Goal: Information Seeking & Learning: Learn about a topic

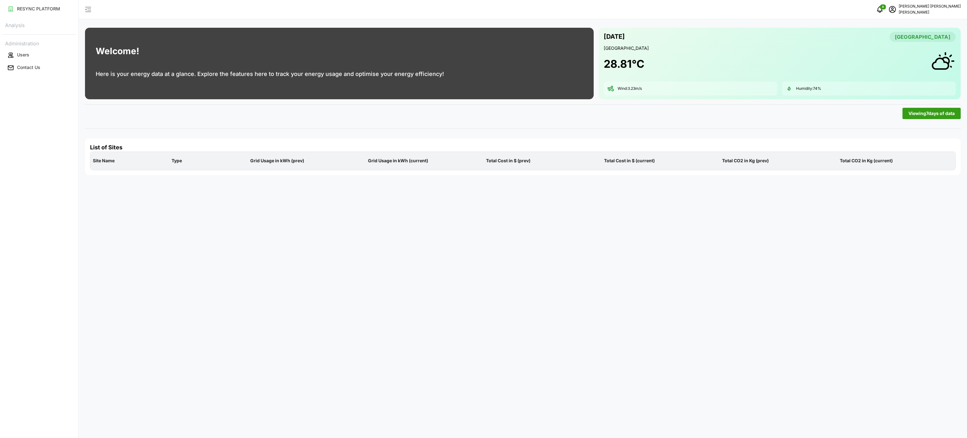
drag, startPoint x: 398, startPoint y: 180, endPoint x: 348, endPoint y: 160, distance: 54.3
click at [398, 180] on div "Welcome! Here is your energy data at a glance. Explore the features here to tra…" at bounding box center [523, 219] width 889 height 438
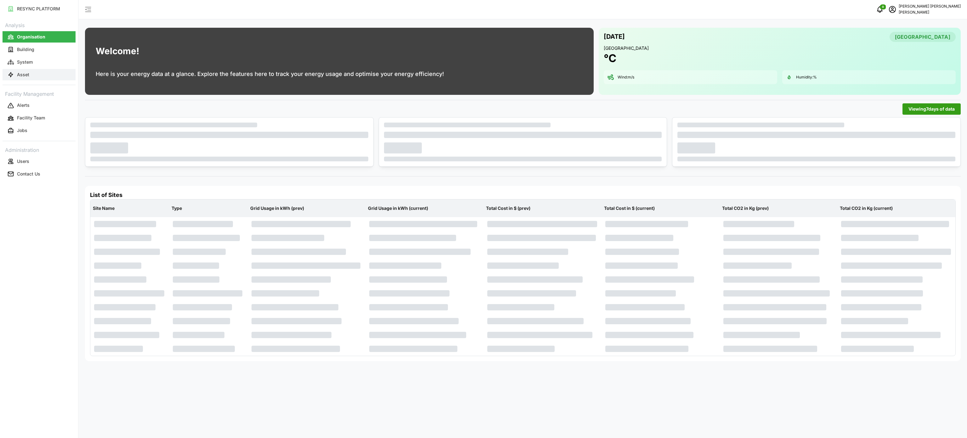
click at [40, 78] on button "Asset" at bounding box center [39, 74] width 73 height 11
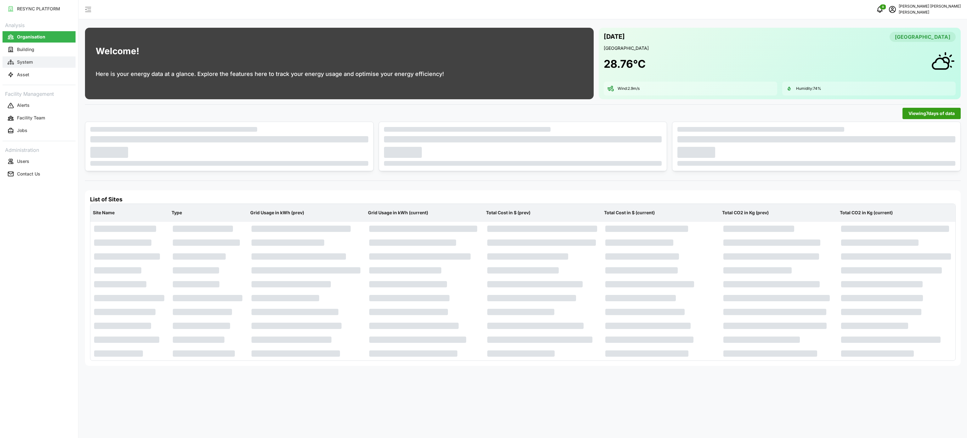
click at [47, 67] on button "System" at bounding box center [39, 61] width 73 height 11
click at [36, 70] on button "Asset" at bounding box center [39, 74] width 73 height 11
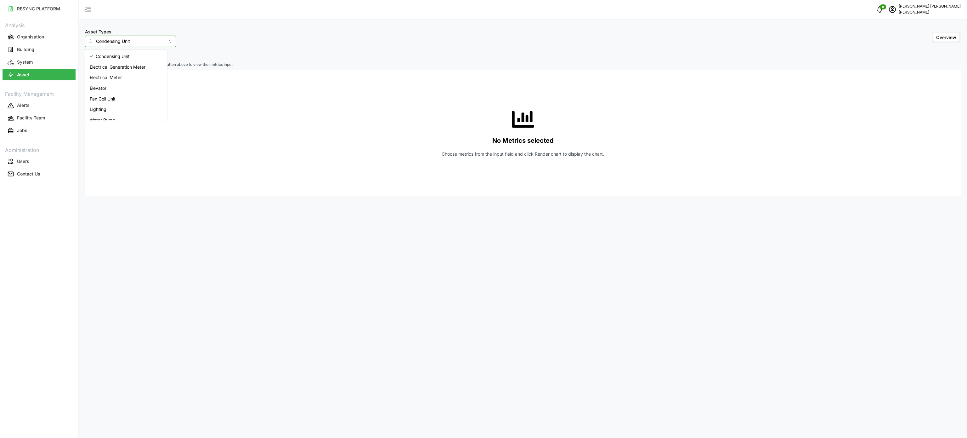
click at [161, 41] on input "Condensing Unit" at bounding box center [130, 41] width 91 height 11
click at [131, 79] on div "Electrical Meter" at bounding box center [126, 77] width 79 height 11
type input "Electrical Meter"
click at [124, 55] on span "Select Locations/Assets" at bounding box center [117, 55] width 52 height 11
click at [92, 85] on icon at bounding box center [93, 83] width 5 height 5
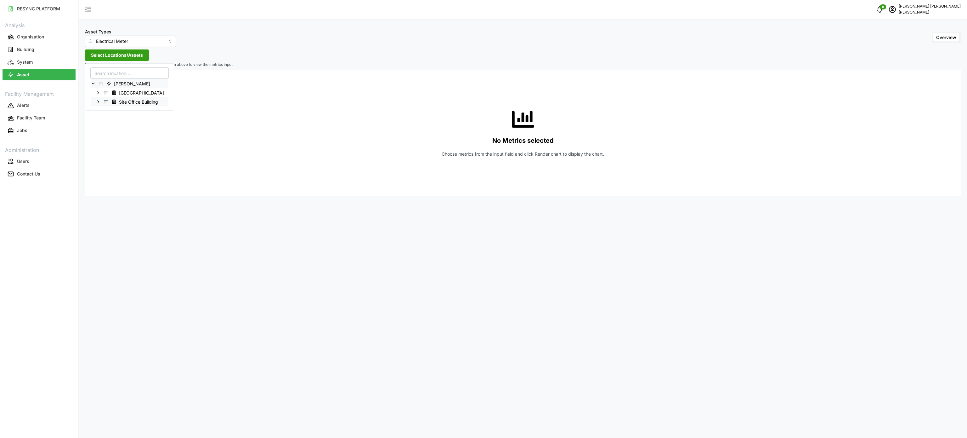
click at [99, 101] on icon at bounding box center [98, 101] width 5 height 5
click at [104, 111] on polyline at bounding box center [103, 111] width 1 height 3
click at [109, 122] on span at bounding box center [108, 119] width 5 height 5
click at [111, 147] on div "MSB" at bounding box center [143, 146] width 105 height 9
click at [114, 147] on icon at bounding box center [113, 147] width 5 height 5
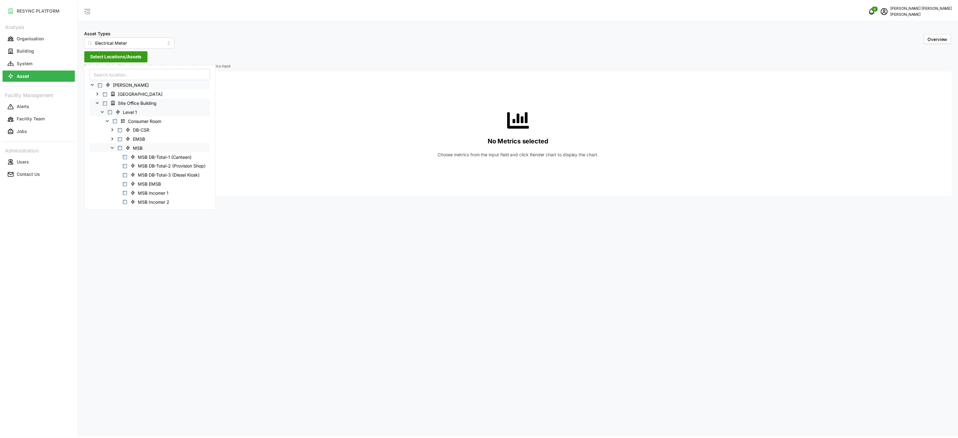
scroll to position [63, 0]
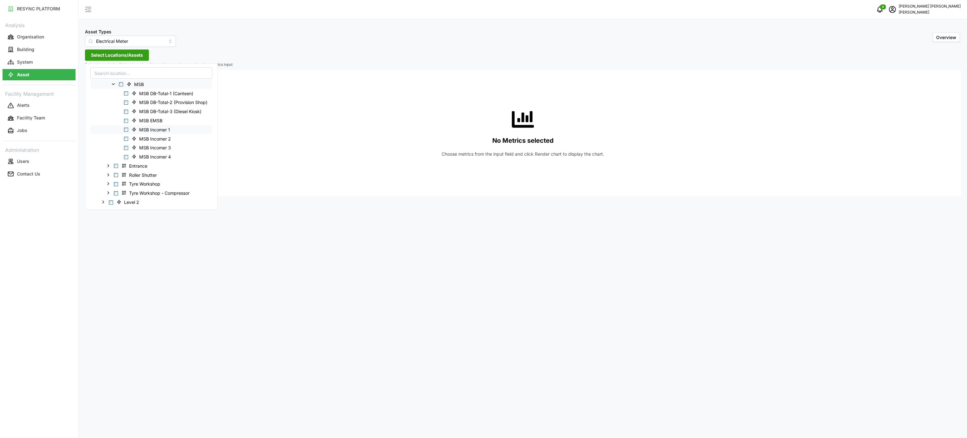
click at [126, 129] on span "Select MSB Incomer 1" at bounding box center [126, 130] width 4 height 4
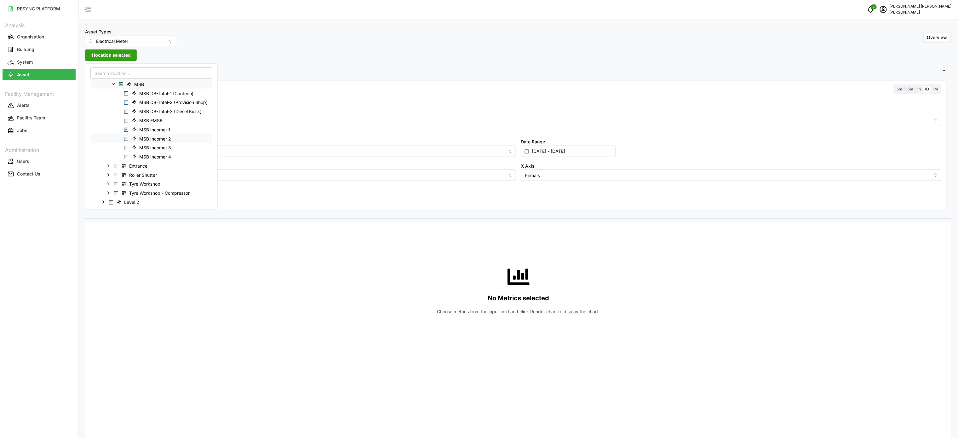
click at [126, 139] on span "Select MSB Incomer 2" at bounding box center [126, 139] width 4 height 4
click at [128, 149] on span "Select MSB Incomer 3" at bounding box center [126, 148] width 4 height 4
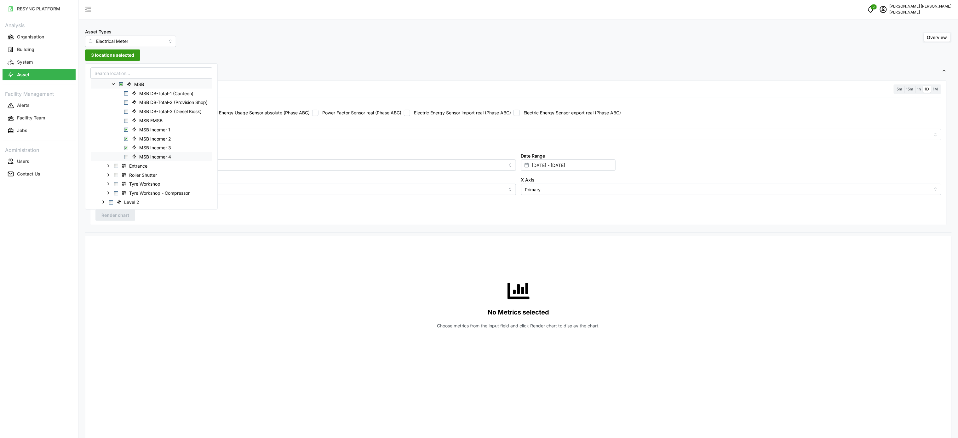
click at [125, 157] on span "Select MSB Incomer 4" at bounding box center [126, 157] width 4 height 4
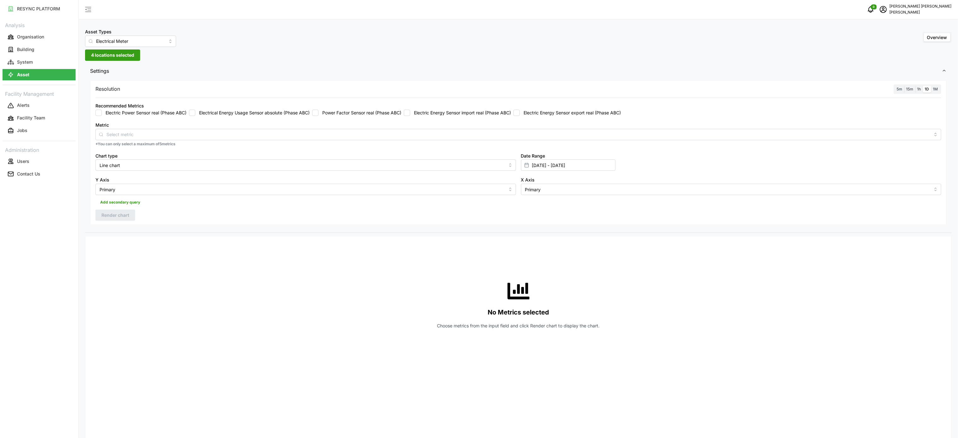
click at [331, 264] on div "No Metrics selected Choose metrics from the input field and click Render chart …" at bounding box center [517, 304] width 845 height 126
click at [452, 114] on label "Electric Energy Sensor import real (Phase ABC)" at bounding box center [460, 113] width 101 height 6
click at [410, 114] on input "Electric Energy Sensor import real (Phase ABC)" at bounding box center [407, 113] width 6 height 6
checkbox input "true"
click at [553, 164] on input "[DATE] - [DATE]" at bounding box center [568, 164] width 94 height 11
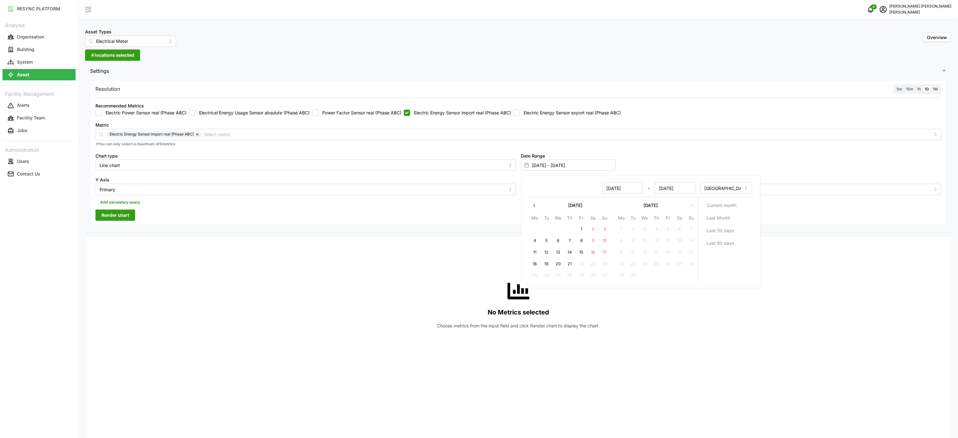
click at [560, 263] on button "20" at bounding box center [557, 263] width 11 height 11
type input "[DATE] - [DATE]"
type input "[DATE]"
click at [545, 171] on input "[DATE] - [DATE]" at bounding box center [568, 164] width 94 height 11
click at [561, 262] on button "20" at bounding box center [557, 263] width 11 height 11
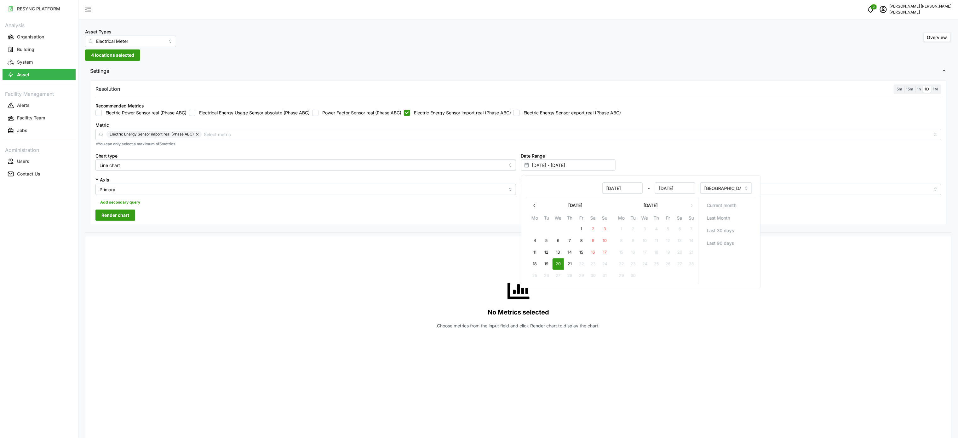
type input "[DATE] - [DATE]"
type input "[DATE]"
click at [491, 258] on div "No Metrics selected Choose metrics from the input field and click Render chart …" at bounding box center [517, 304] width 845 height 126
click at [920, 88] on span "1h" at bounding box center [919, 89] width 4 height 5
click at [915, 86] on input "1h" at bounding box center [915, 86] width 0 height 0
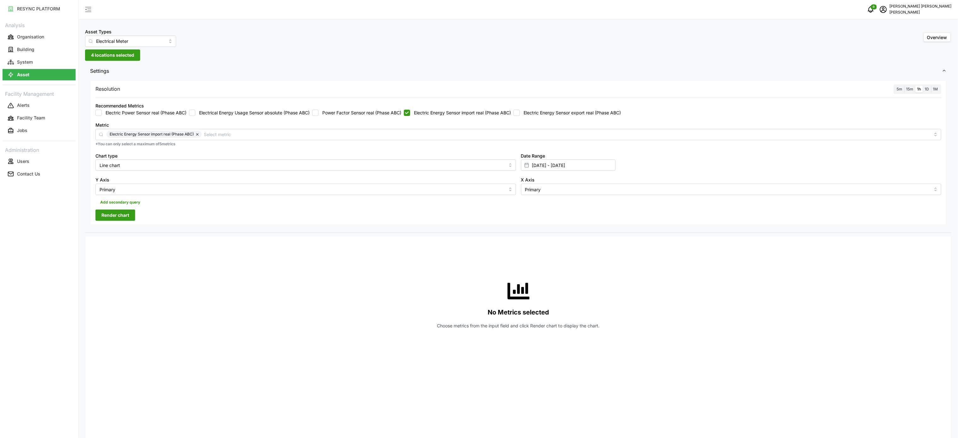
click at [130, 215] on button "Render chart" at bounding box center [115, 214] width 40 height 11
click at [937, 246] on icon "button" at bounding box center [939, 247] width 5 height 5
click at [475, 116] on div "Recommended Metrics Electric Power Sensor real (Phase ABC) Electrical Energy Us…" at bounding box center [518, 108] width 850 height 19
click at [470, 111] on label "Electric Energy Sensor import real (Phase ABC)" at bounding box center [460, 113] width 101 height 6
click at [410, 111] on input "Electric Energy Sensor import real (Phase ABC)" at bounding box center [407, 113] width 6 height 6
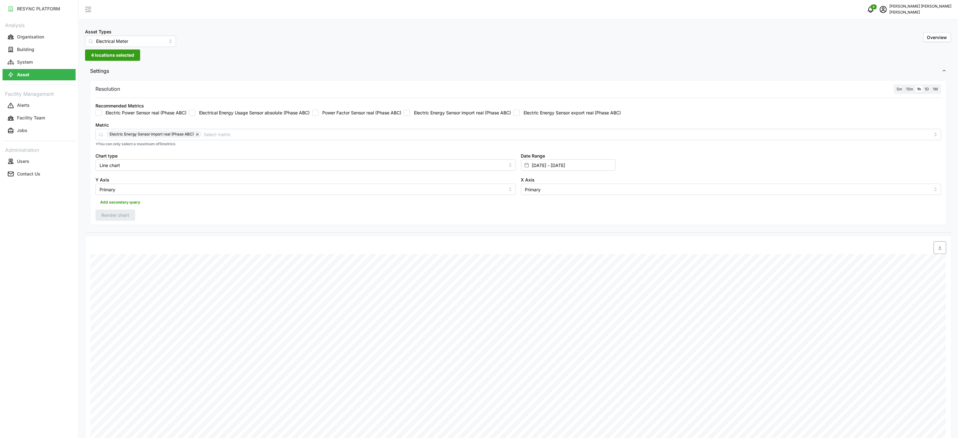
checkbox input "false"
click at [542, 111] on label "Electric Energy Sensor export real (Phase ABC)" at bounding box center [570, 113] width 101 height 6
click at [520, 111] on input "Electric Energy Sensor export real (Phase ABC)" at bounding box center [516, 113] width 6 height 6
checkbox input "true"
click at [121, 213] on span "Render chart" at bounding box center [115, 215] width 28 height 11
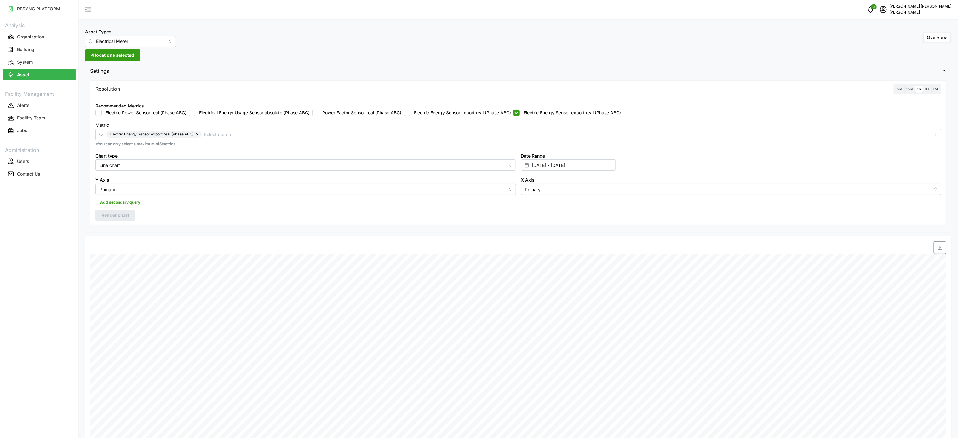
click at [939, 250] on icon "button" at bounding box center [939, 247] width 5 height 5
click at [673, 206] on div "Add secondary query" at bounding box center [517, 201] width 845 height 12
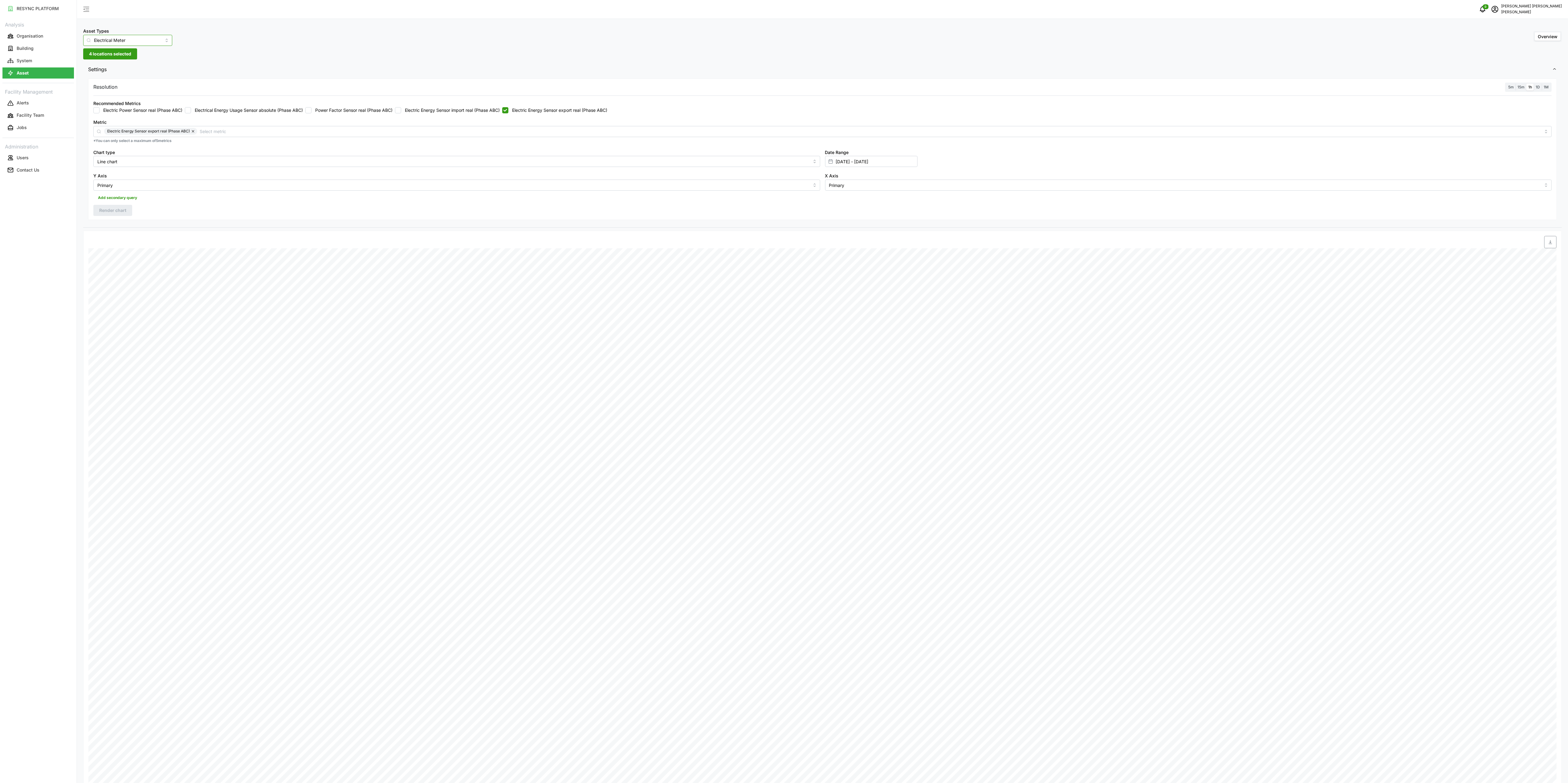
click at [159, 42] on input "Electrical Meter" at bounding box center [127, 40] width 89 height 11
